Goal: Information Seeking & Learning: Find specific fact

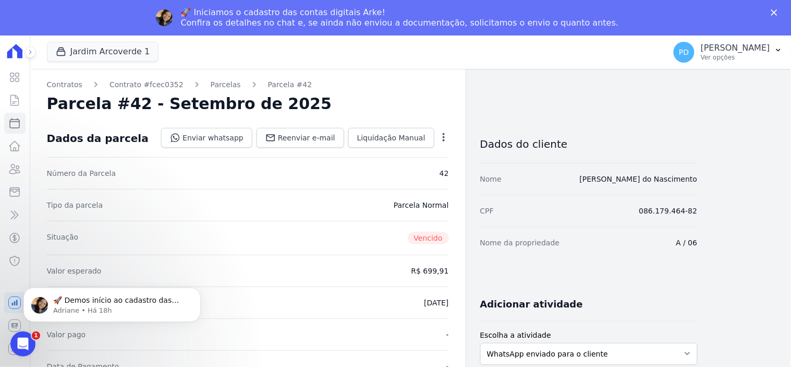
scroll to position [232, 0]
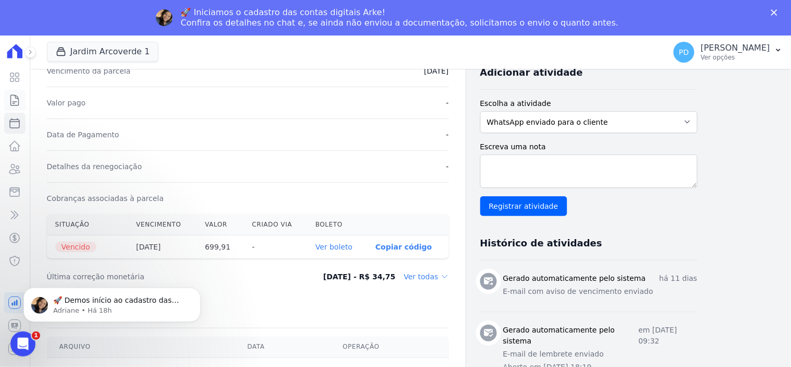
click at [11, 100] on icon at bounding box center [15, 100] width 8 height 10
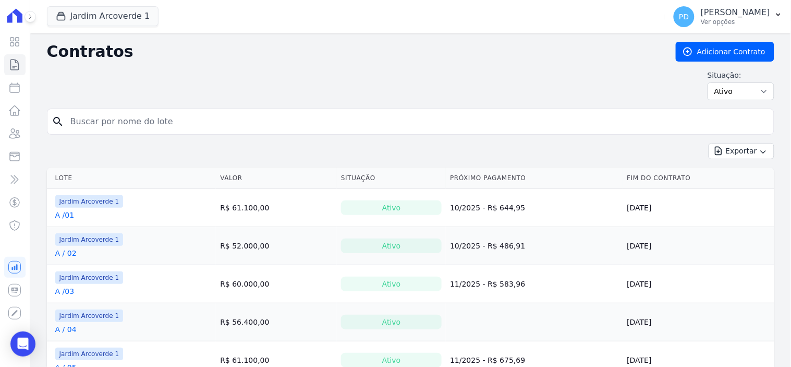
drag, startPoint x: 251, startPoint y: 113, endPoint x: 251, endPoint y: 121, distance: 7.8
click at [251, 121] on input "search" at bounding box center [417, 121] width 706 height 21
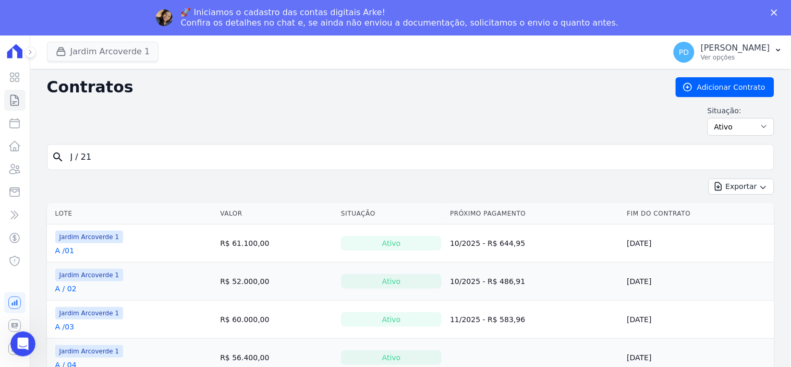
type input "J / 21"
click at [140, 54] on button "Jardim Arcoverde 1" at bounding box center [103, 52] width 112 height 20
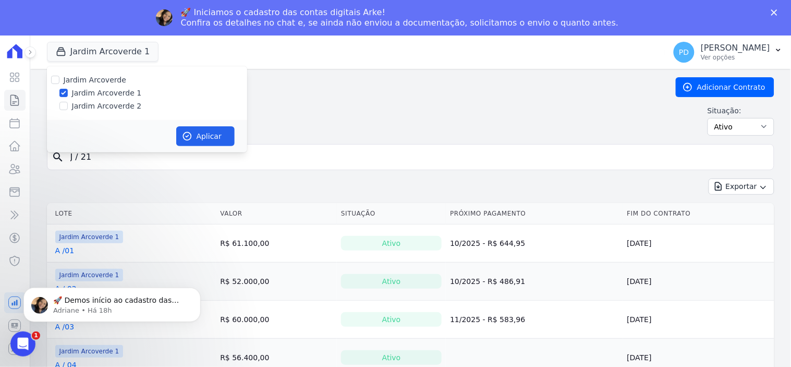
click at [116, 103] on label "Jardim Arcoverde 2" at bounding box center [107, 106] width 70 height 11
click at [68, 103] on input "Jardim Arcoverde 2" at bounding box center [63, 106] width 8 height 8
checkbox input "true"
click at [216, 138] on button "Aplicar" at bounding box center [205, 136] width 58 height 20
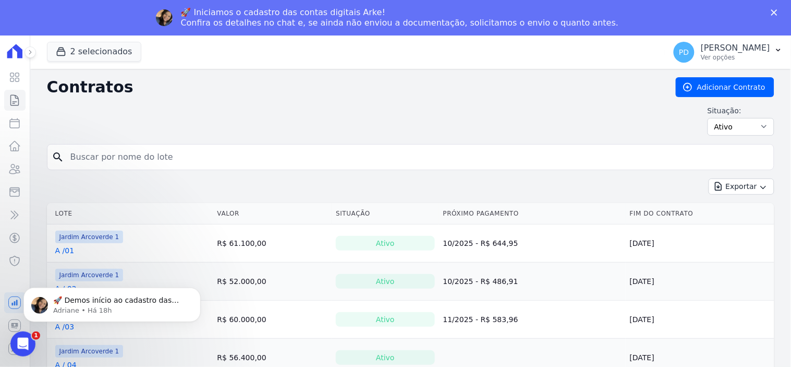
click at [161, 160] on input "search" at bounding box center [417, 157] width 706 height 21
type input "J / 21"
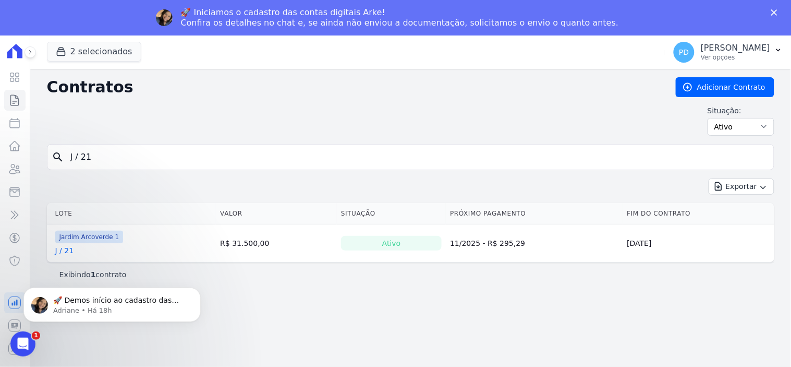
drag, startPoint x: 81, startPoint y: 162, endPoint x: 142, endPoint y: 165, distance: 61.1
click at [81, 162] on input "J / 21" at bounding box center [417, 157] width 706 height 21
type input "J /21"
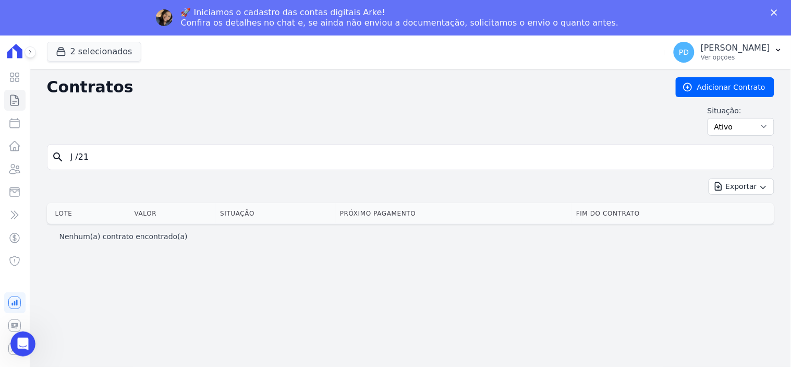
click at [80, 157] on input "J /21" at bounding box center [417, 157] width 706 height 21
type input "J / 21"
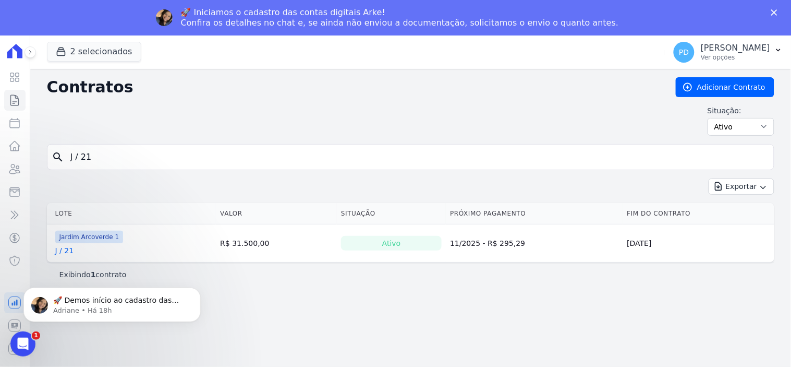
click at [64, 251] on link "J / 21" at bounding box center [64, 250] width 19 height 10
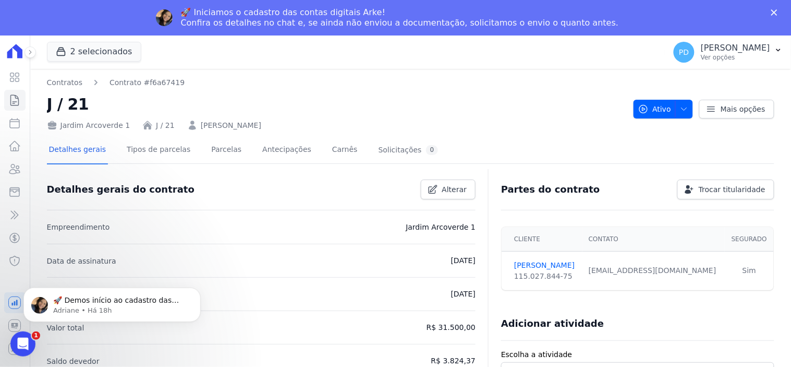
drag, startPoint x: 257, startPoint y: 126, endPoint x: 191, endPoint y: 128, distance: 65.2
click at [191, 128] on div "Jardim Arcoverde 1 J / 21 [PERSON_NAME]" at bounding box center [336, 123] width 579 height 15
copy link "[PERSON_NAME]"
click at [11, 101] on icon at bounding box center [15, 100] width 8 height 10
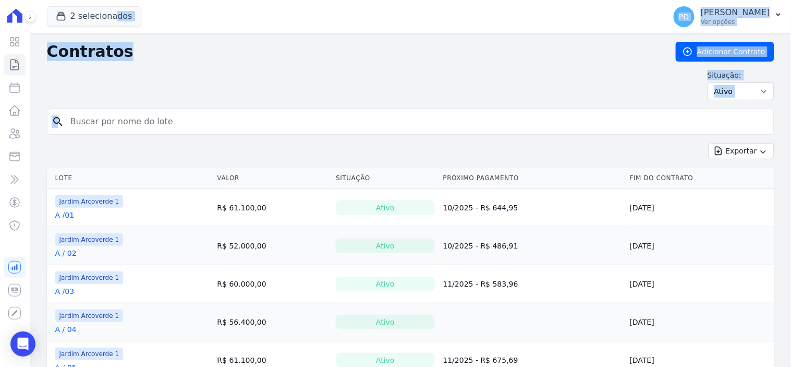
drag, startPoint x: 96, startPoint y: 118, endPoint x: 61, endPoint y: 115, distance: 35.6
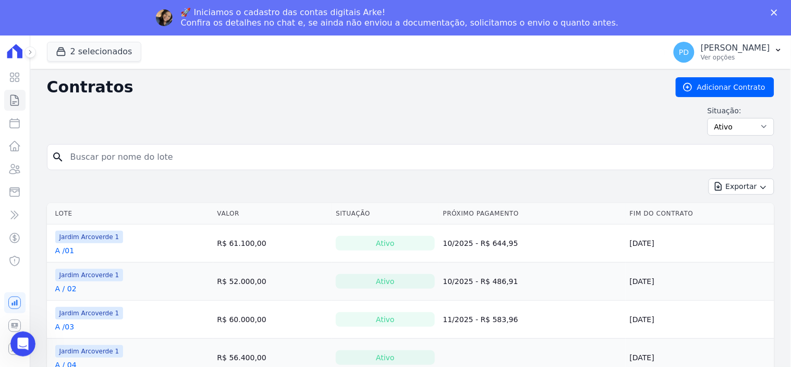
click at [157, 158] on input "search" at bounding box center [417, 157] width 706 height 21
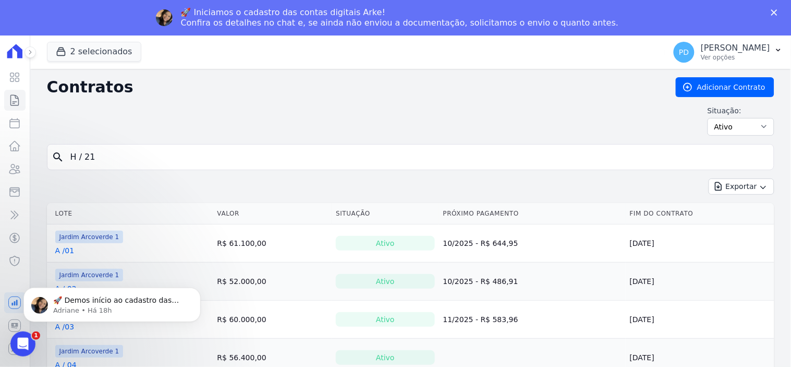
type input "H / 21"
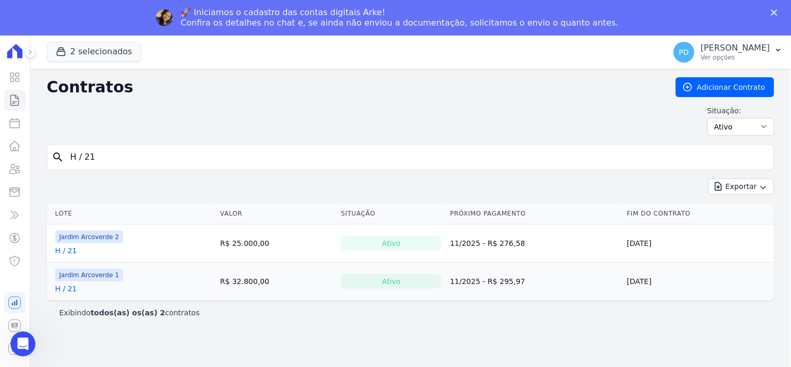
click at [68, 252] on link "H / 21" at bounding box center [66, 250] width 22 height 10
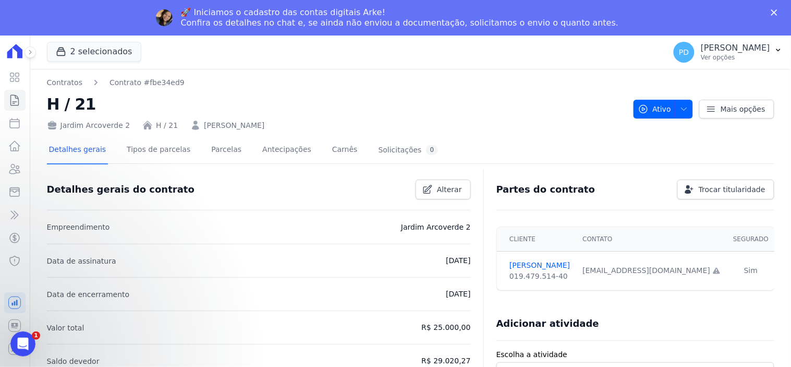
drag, startPoint x: 310, startPoint y: 129, endPoint x: 206, endPoint y: 124, distance: 103.9
click at [199, 123] on div "Jardim Arcoverde 2 H / 21 [PERSON_NAME]" at bounding box center [336, 123] width 579 height 15
copy link "[PERSON_NAME]"
